Goal: Task Accomplishment & Management: Manage account settings

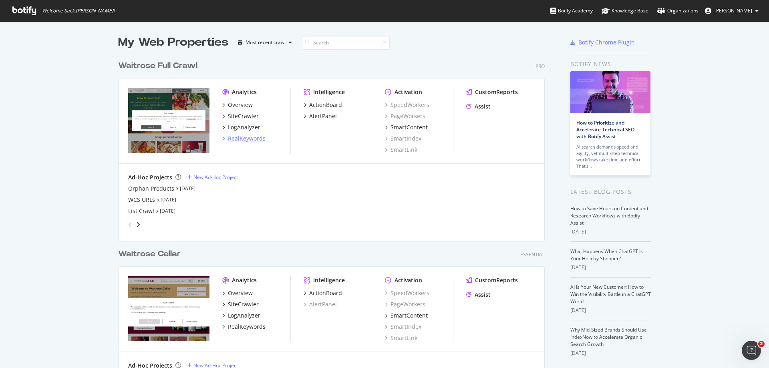
click at [241, 137] on div "RealKeywords" at bounding box center [247, 139] width 38 height 8
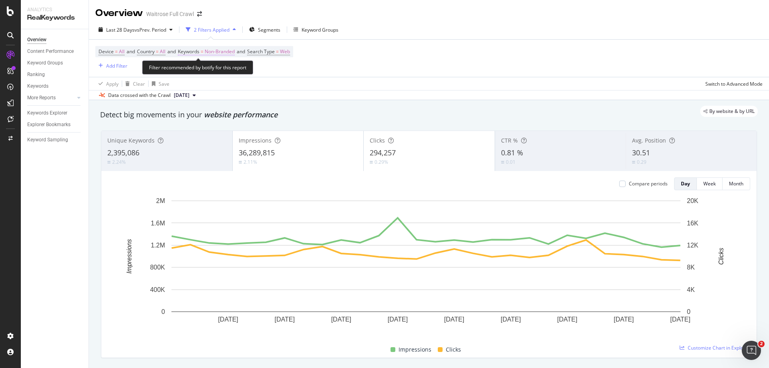
click at [213, 52] on span "Non-Branded" at bounding box center [220, 51] width 30 height 11
click at [225, 68] on div "Non-Branded" at bounding box center [210, 70] width 43 height 12
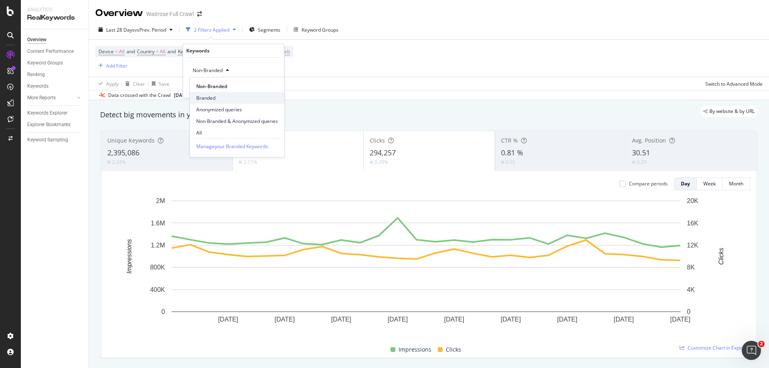
click at [222, 100] on span "Branded" at bounding box center [237, 97] width 82 height 7
click at [263, 88] on div "button" at bounding box center [259, 87] width 11 height 5
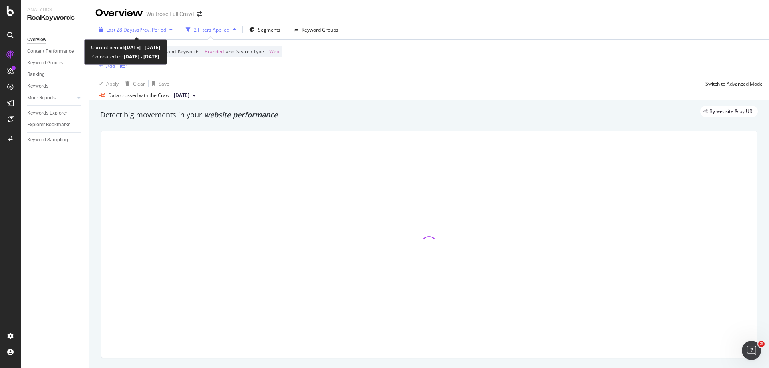
click at [148, 26] on div "Last 28 Days vs Prev. Period" at bounding box center [135, 30] width 80 height 12
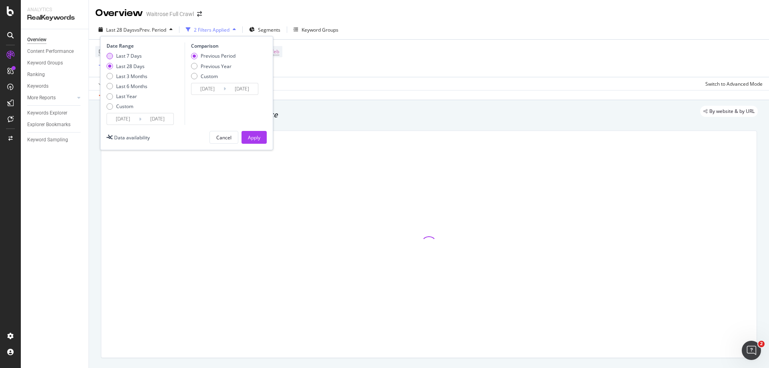
click at [112, 57] on div "Last 7 Days" at bounding box center [109, 56] width 6 height 6
type input "[DATE]"
click at [257, 135] on div "Apply" at bounding box center [254, 137] width 12 height 7
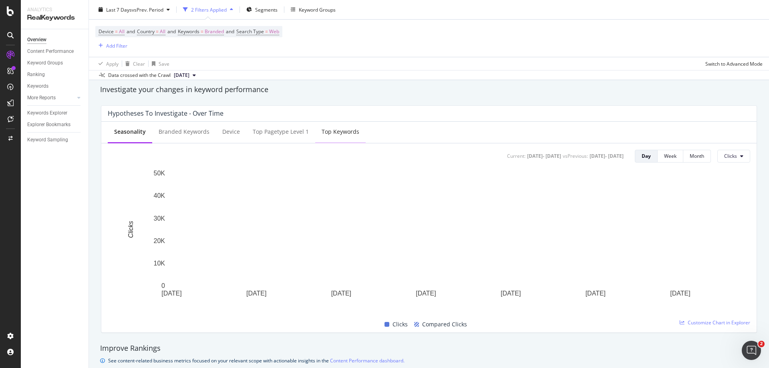
scroll to position [280, 0]
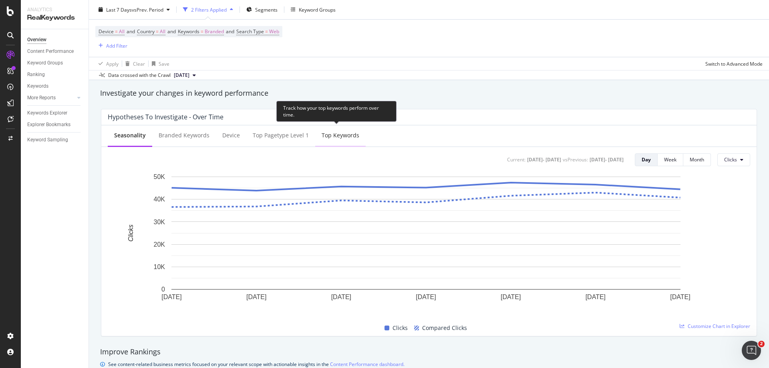
click at [331, 135] on div "Top Keywords" at bounding box center [340, 135] width 38 height 8
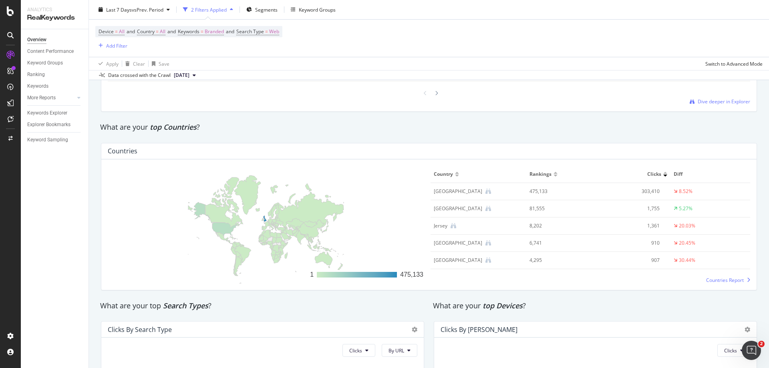
scroll to position [881, 0]
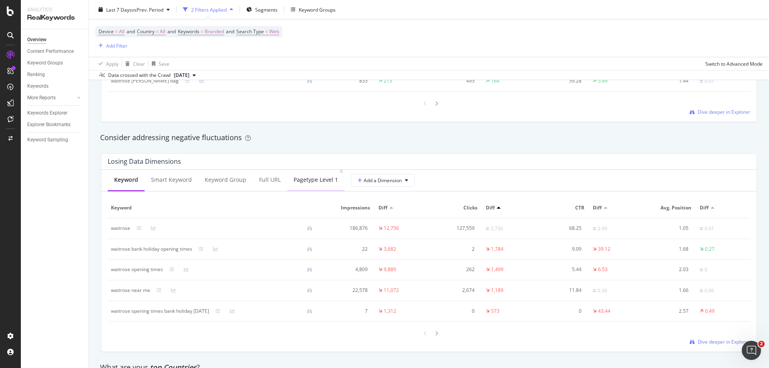
click at [311, 183] on div "pagetype Level 1" at bounding box center [315, 180] width 44 height 8
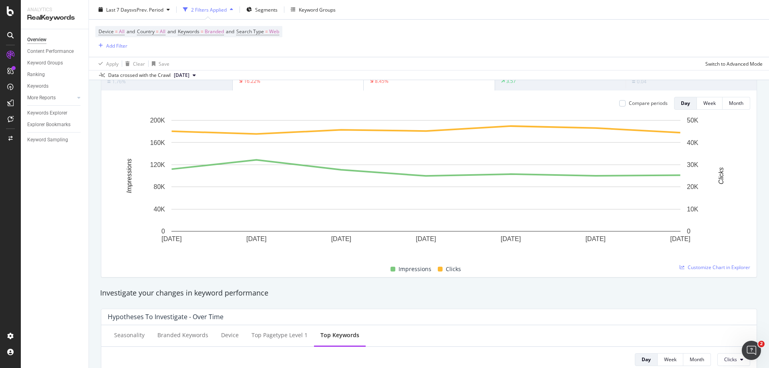
scroll to position [240, 0]
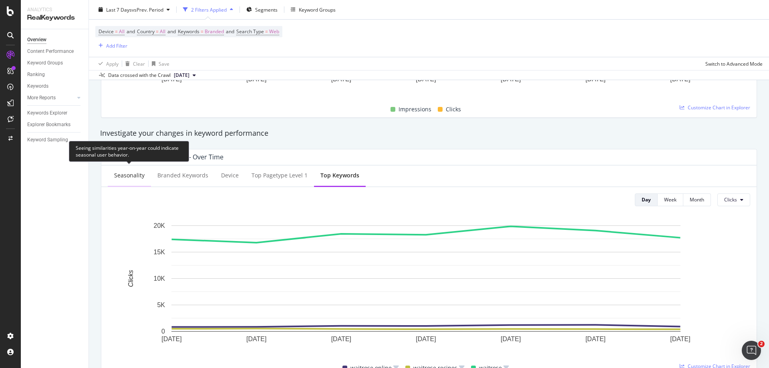
click at [121, 174] on div "Seasonality" at bounding box center [129, 175] width 30 height 8
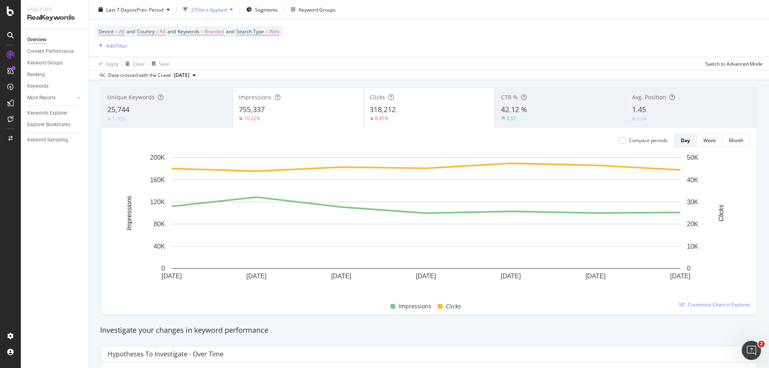
scroll to position [0, 0]
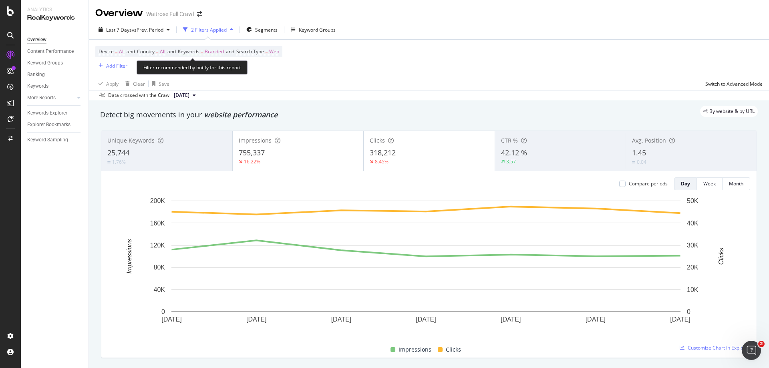
click at [209, 50] on span "Keywords = Branded" at bounding box center [201, 51] width 46 height 7
click at [196, 73] on span "Branded" at bounding box center [200, 70] width 22 height 7
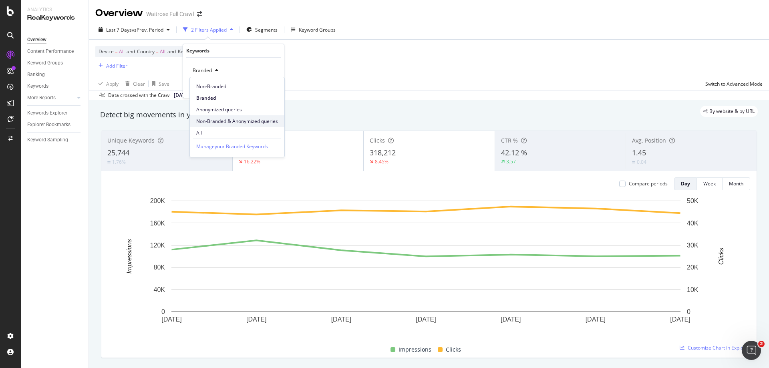
click at [205, 124] on span "Non-Branded & Anonymized queries" at bounding box center [237, 121] width 82 height 7
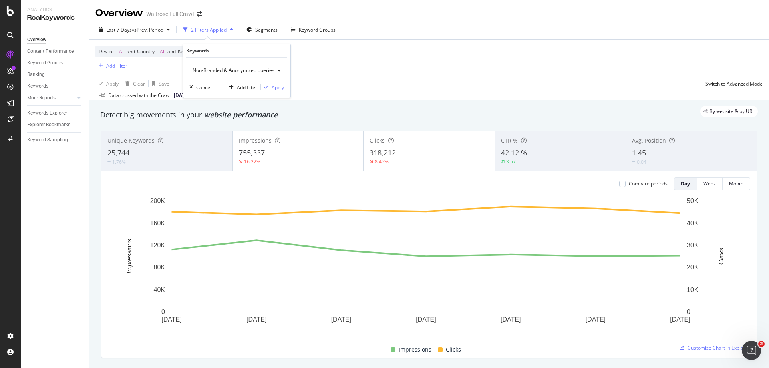
click at [281, 87] on div "Apply" at bounding box center [277, 87] width 12 height 7
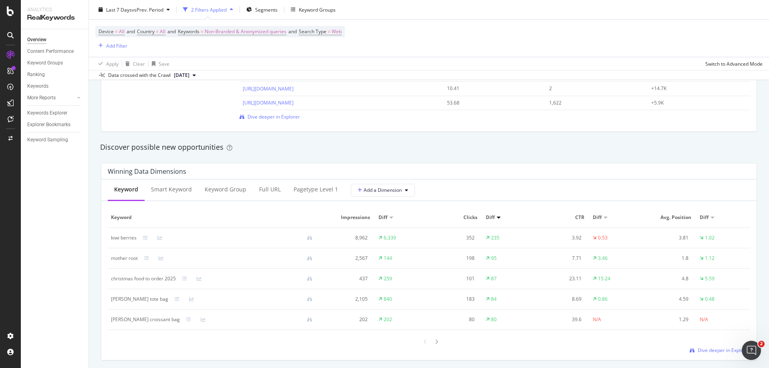
scroll to position [681, 0]
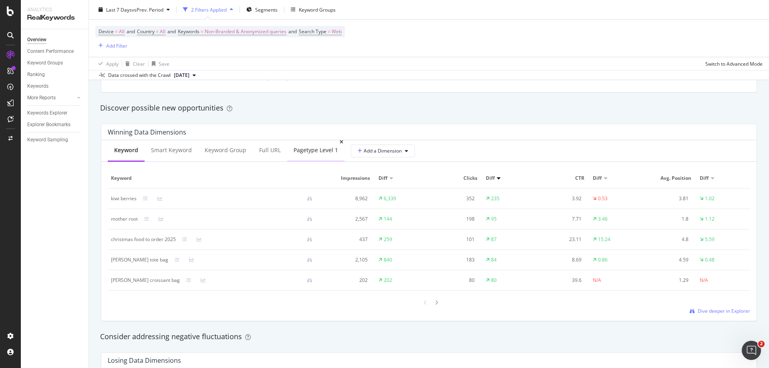
click at [318, 147] on div "pagetype Level 1" at bounding box center [315, 150] width 44 height 8
click at [113, 151] on div "Keyword" at bounding box center [126, 151] width 36 height 22
click at [145, 198] on icon at bounding box center [145, 198] width 5 height 5
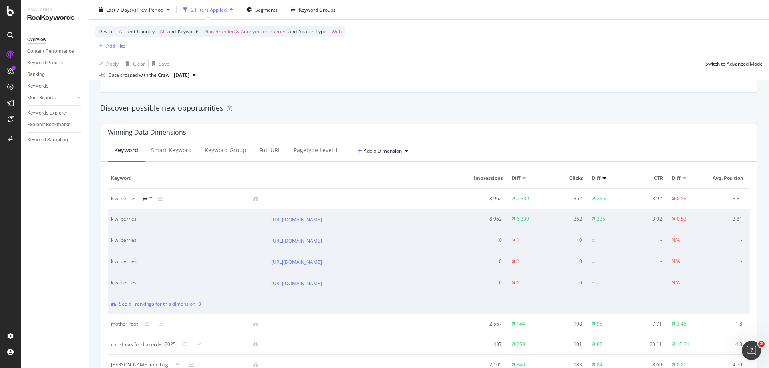
click at [144, 251] on td "kiwi berries" at bounding box center [188, 240] width 160 height 21
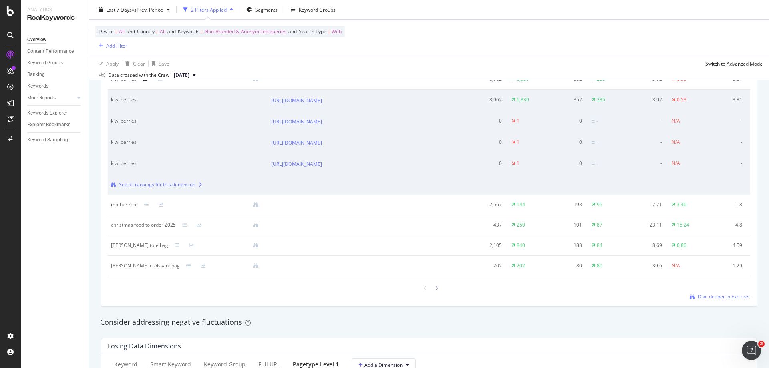
scroll to position [801, 0]
click at [145, 206] on icon at bounding box center [146, 203] width 5 height 5
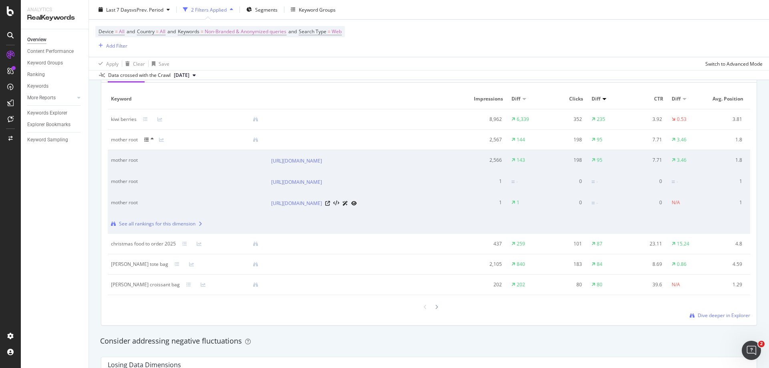
scroll to position [761, 0]
click at [186, 286] on icon at bounding box center [188, 283] width 5 height 5
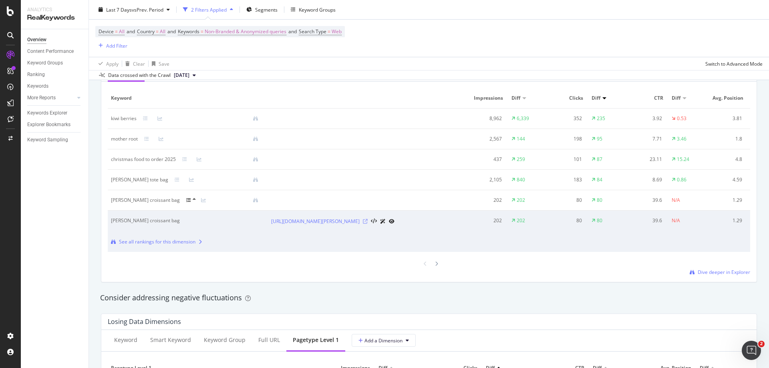
click at [367, 224] on icon at bounding box center [365, 221] width 5 height 5
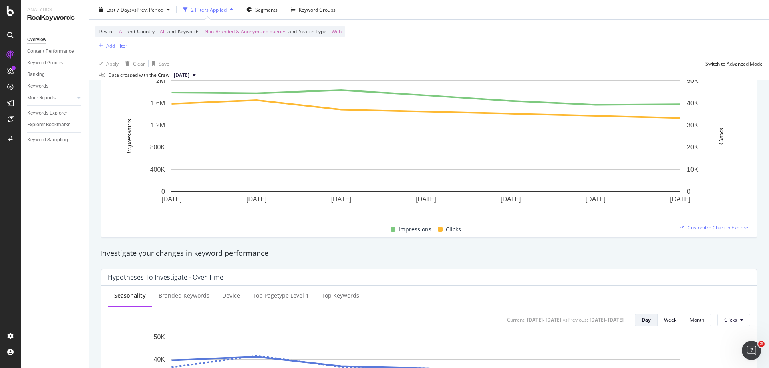
scroll to position [0, 0]
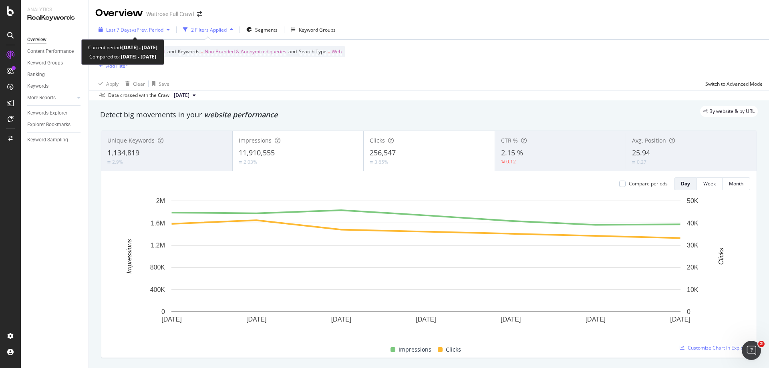
click at [147, 30] on span "vs Prev. Period" at bounding box center [148, 29] width 32 height 7
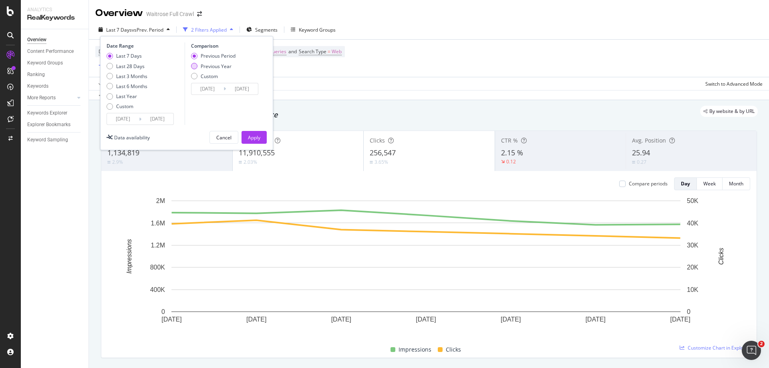
click at [193, 69] on div "Previous Year" at bounding box center [194, 66] width 6 height 6
type input "[DATE]"
click at [250, 138] on div "Apply" at bounding box center [254, 137] width 12 height 7
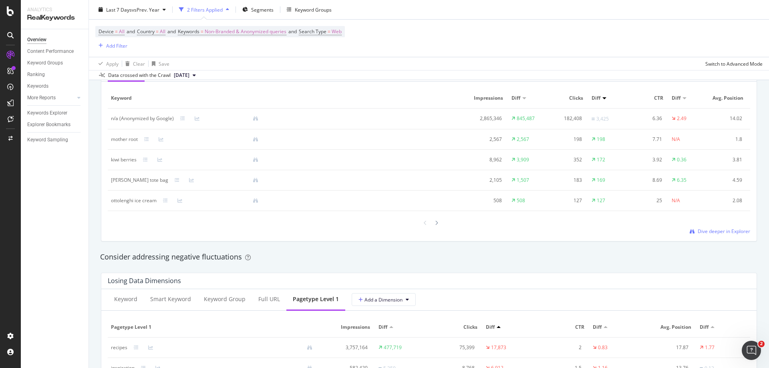
scroll to position [681, 0]
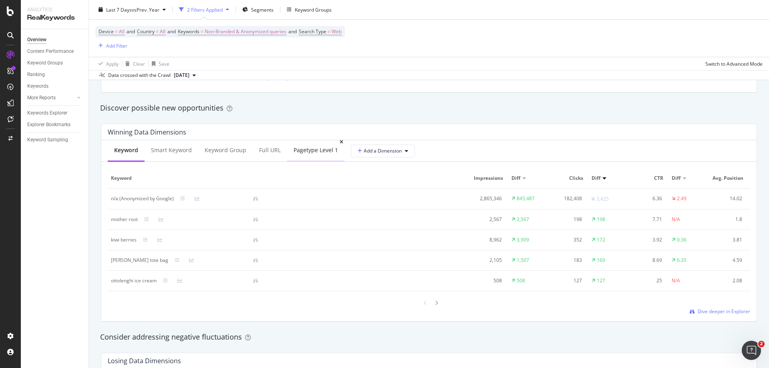
click at [305, 149] on div "pagetype Level 1" at bounding box center [315, 150] width 44 height 8
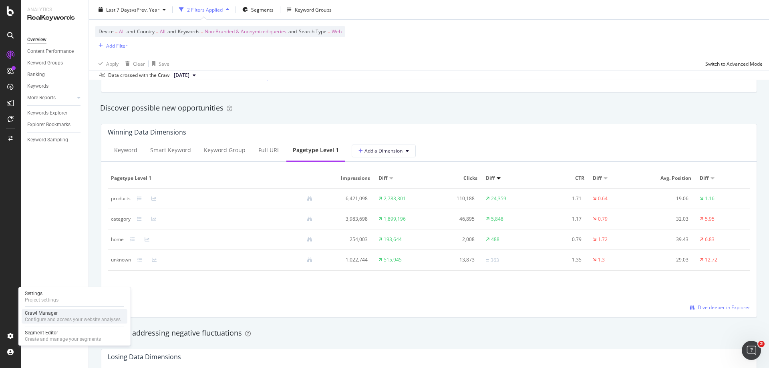
click at [36, 316] on div "Crawl Manager" at bounding box center [73, 313] width 96 height 6
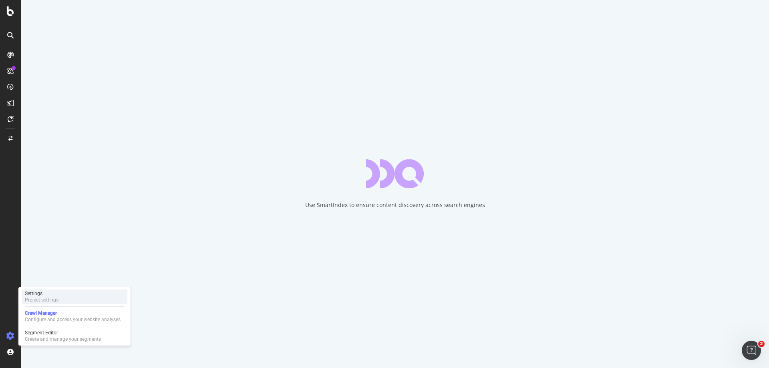
click at [36, 291] on div "Settings" at bounding box center [42, 293] width 34 height 6
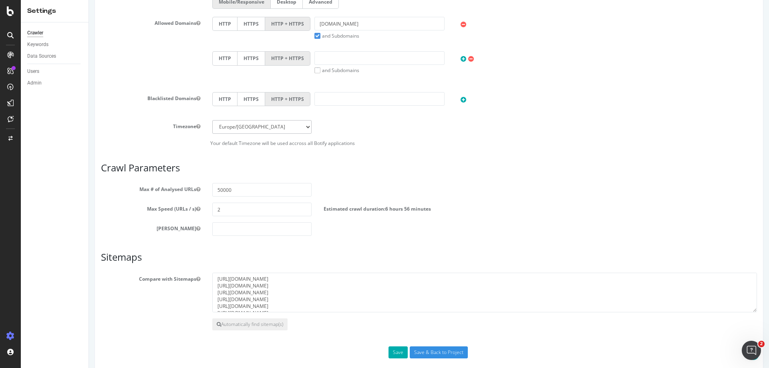
scroll to position [271, 0]
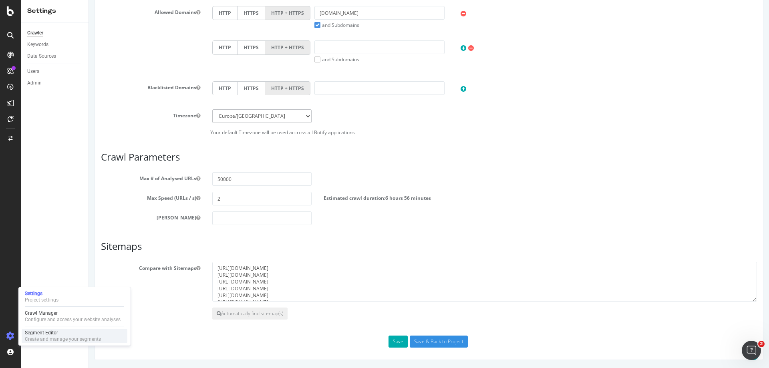
click at [55, 339] on div "Create and manage your segments" at bounding box center [63, 339] width 76 height 6
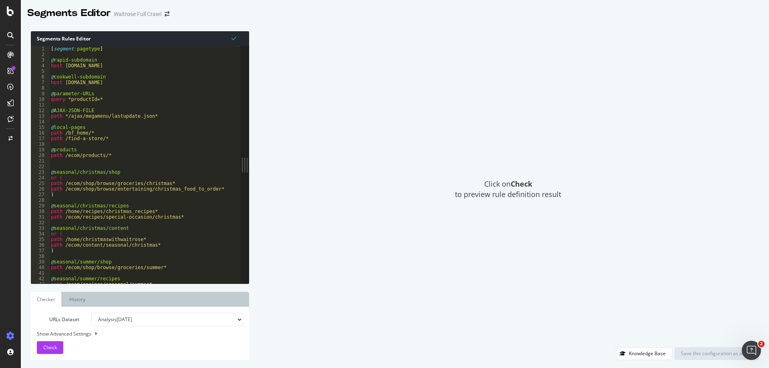
click at [124, 139] on div "[ segment : pagetype ] @ rapid-subdomain host [DOMAIN_NAME] @ cookwell-subdomai…" at bounding box center [248, 167] width 399 height 243
click at [68, 179] on div "[ segment : pagetype ] @ rapid-subdomain host [DOMAIN_NAME] @ cookwell-subdomai…" at bounding box center [248, 167] width 399 height 243
click at [50, 132] on div "[ segment : pagetype ] @ rapid-subdomain host [DOMAIN_NAME] @ cookwell-subdomai…" at bounding box center [248, 167] width 399 height 243
type textarea "path /bf_home/*"
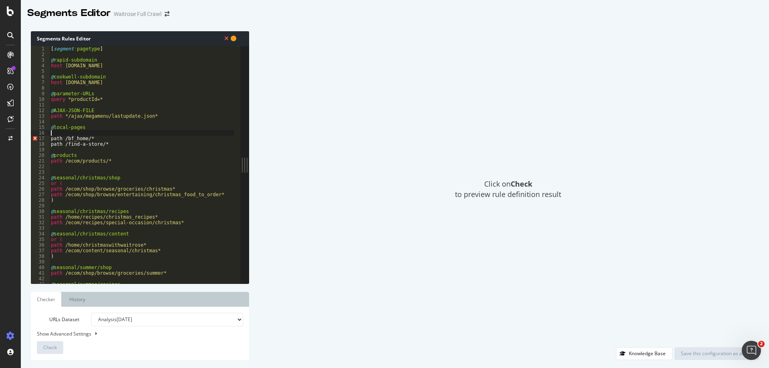
paste textarea "or ("
type textarea "path /find-a-store/*"
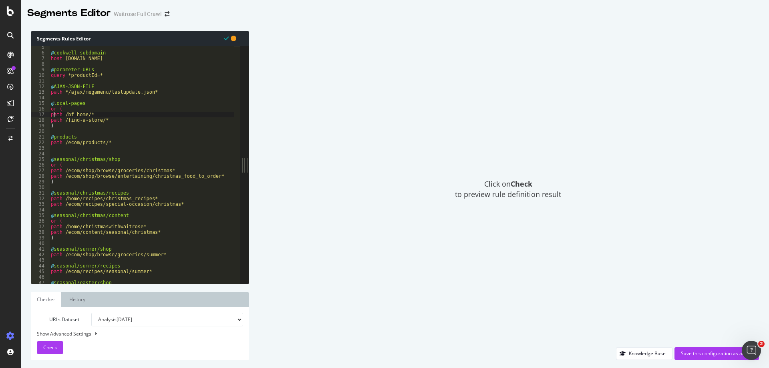
scroll to position [17, 0]
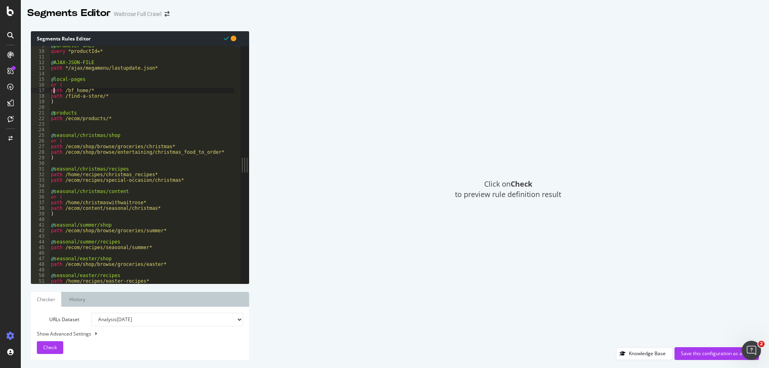
click at [51, 174] on div "@ parameter-URLs query *productId=* @ AJAX-JSON-FILE path */ajax/megamenu/lastu…" at bounding box center [248, 164] width 399 height 243
type textarea "path /home/recipes/christmas_recipes*"
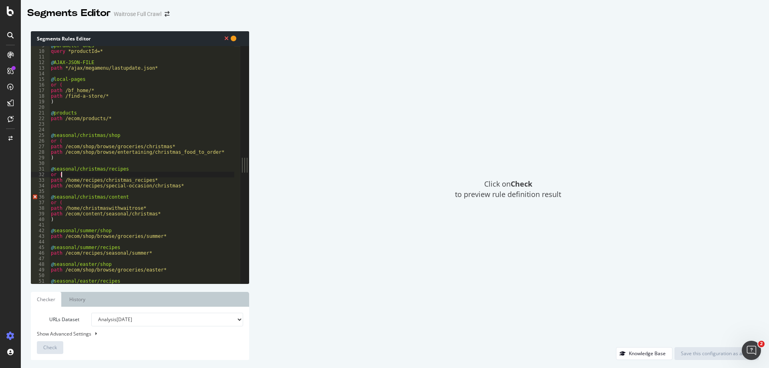
scroll to position [0, 0]
type textarea "path /ecom/recipes/special-occasion/christmas*"
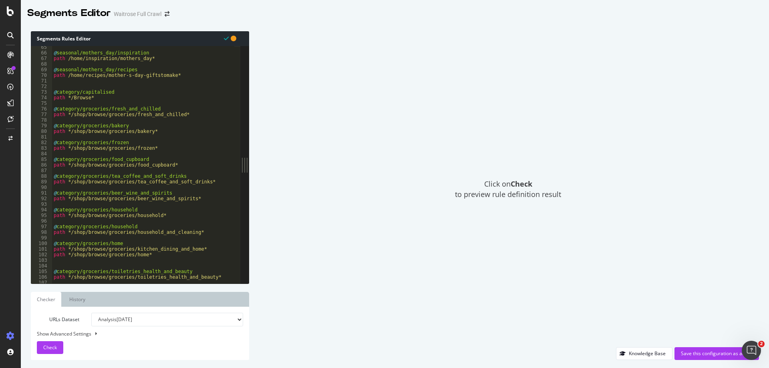
scroll to position [143, 0]
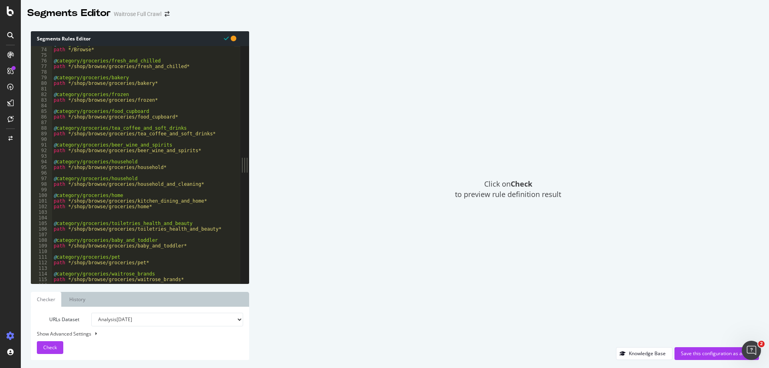
click at [54, 201] on div "@ category/capitalised path */Browse* @ category/groceries/fresh_and_chilled pa…" at bounding box center [251, 162] width 399 height 243
type textarea "path */shop/browse/groceries/kitchen_dining_and_home*"
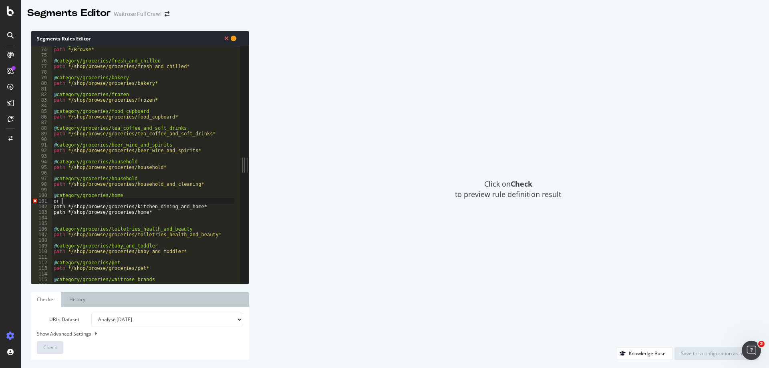
type textarea "or ("
click at [74, 223] on div "@ category/capitalised path */Browse* @ category/groceries/fresh_and_chilled pa…" at bounding box center [251, 162] width 399 height 243
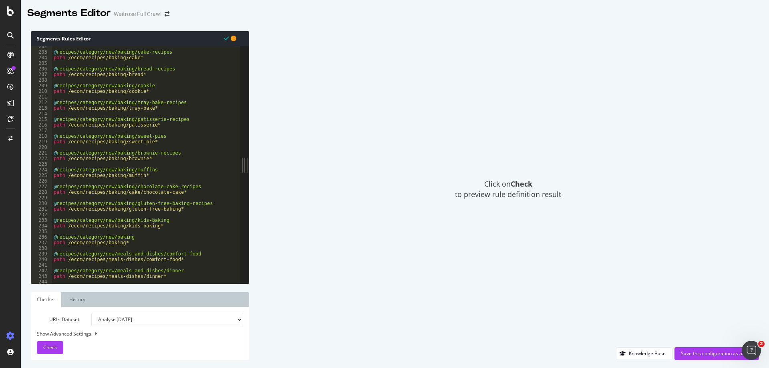
scroll to position [395, 0]
type textarea ")"
click at [45, 349] on span "Check" at bounding box center [50, 347] width 14 height 7
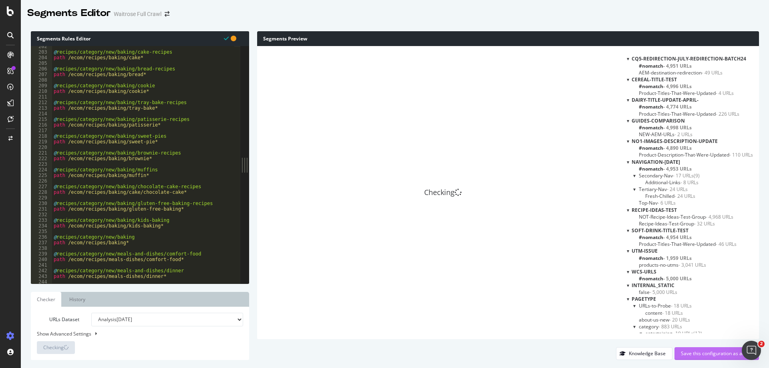
click at [710, 353] on div "Save this configuration as active" at bounding box center [717, 353] width 72 height 7
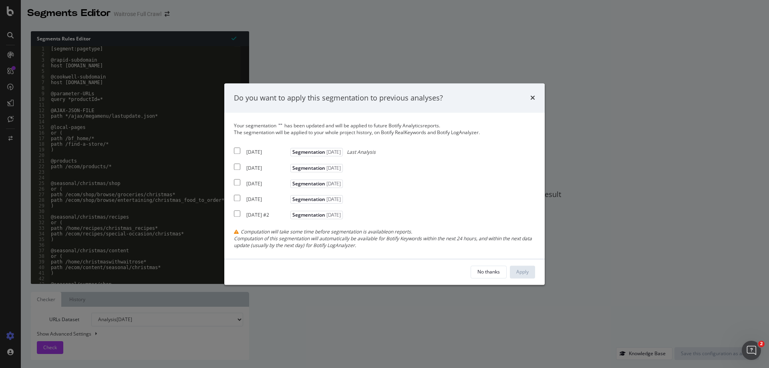
click at [236, 150] on input "modal" at bounding box center [237, 151] width 6 height 6
checkbox input "true"
click at [236, 167] on input "modal" at bounding box center [237, 166] width 6 height 6
checkbox input "true"
click at [238, 185] on input "modal" at bounding box center [237, 182] width 6 height 6
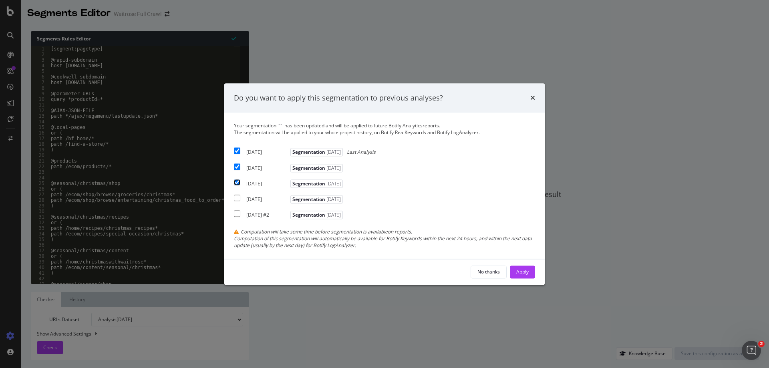
checkbox input "true"
click at [526, 275] on div "Apply" at bounding box center [522, 271] width 12 height 7
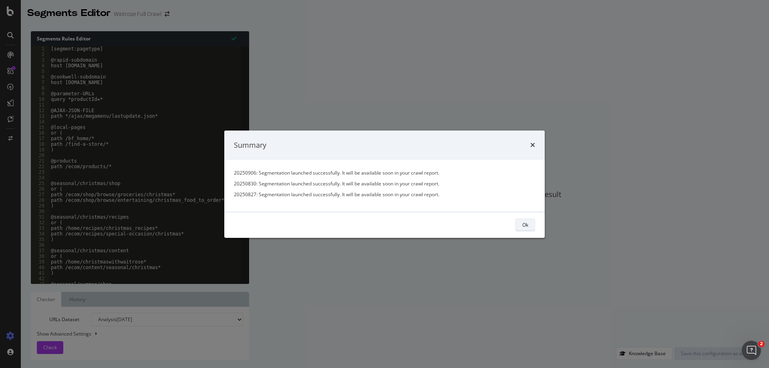
click at [527, 223] on div "Ok" at bounding box center [525, 224] width 6 height 7
